Goal: Navigation & Orientation: Find specific page/section

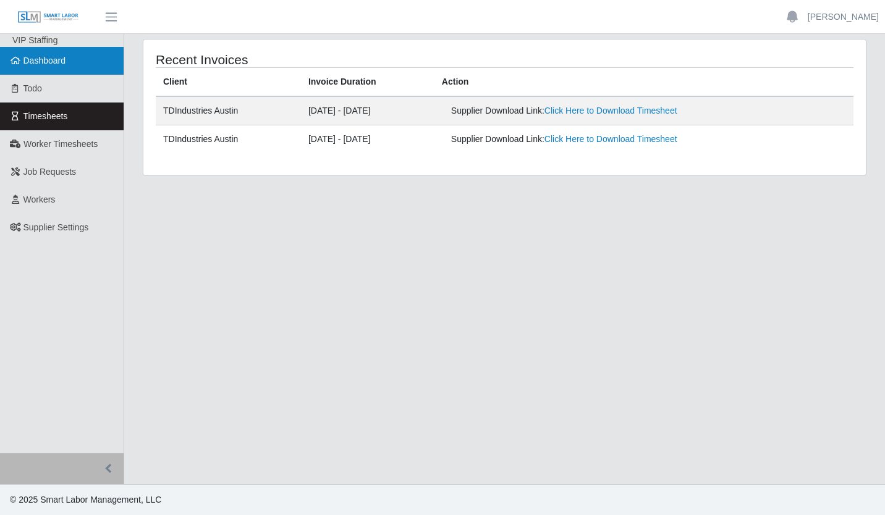
click at [53, 68] on link "Dashboard" at bounding box center [62, 61] width 124 height 28
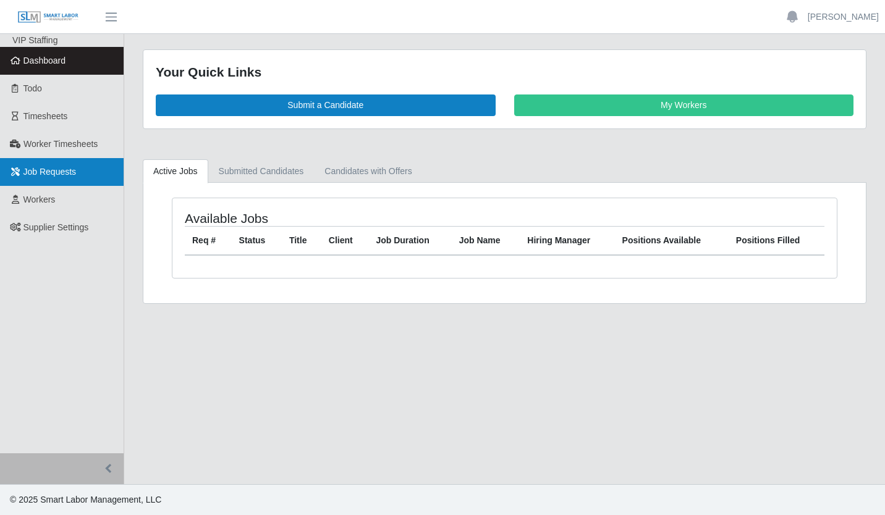
click at [53, 158] on link "Job Requests" at bounding box center [62, 172] width 124 height 28
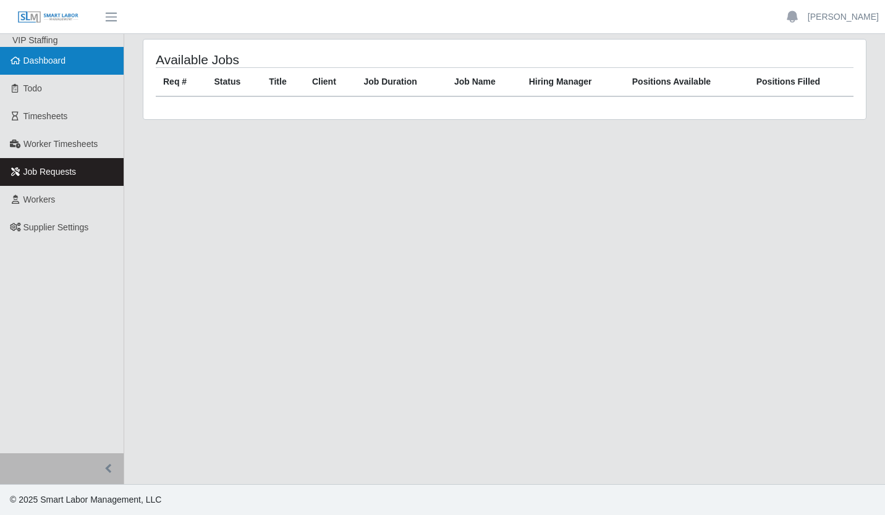
click at [55, 64] on span "Dashboard" at bounding box center [44, 61] width 43 height 10
